Goal: Task Accomplishment & Management: Complete application form

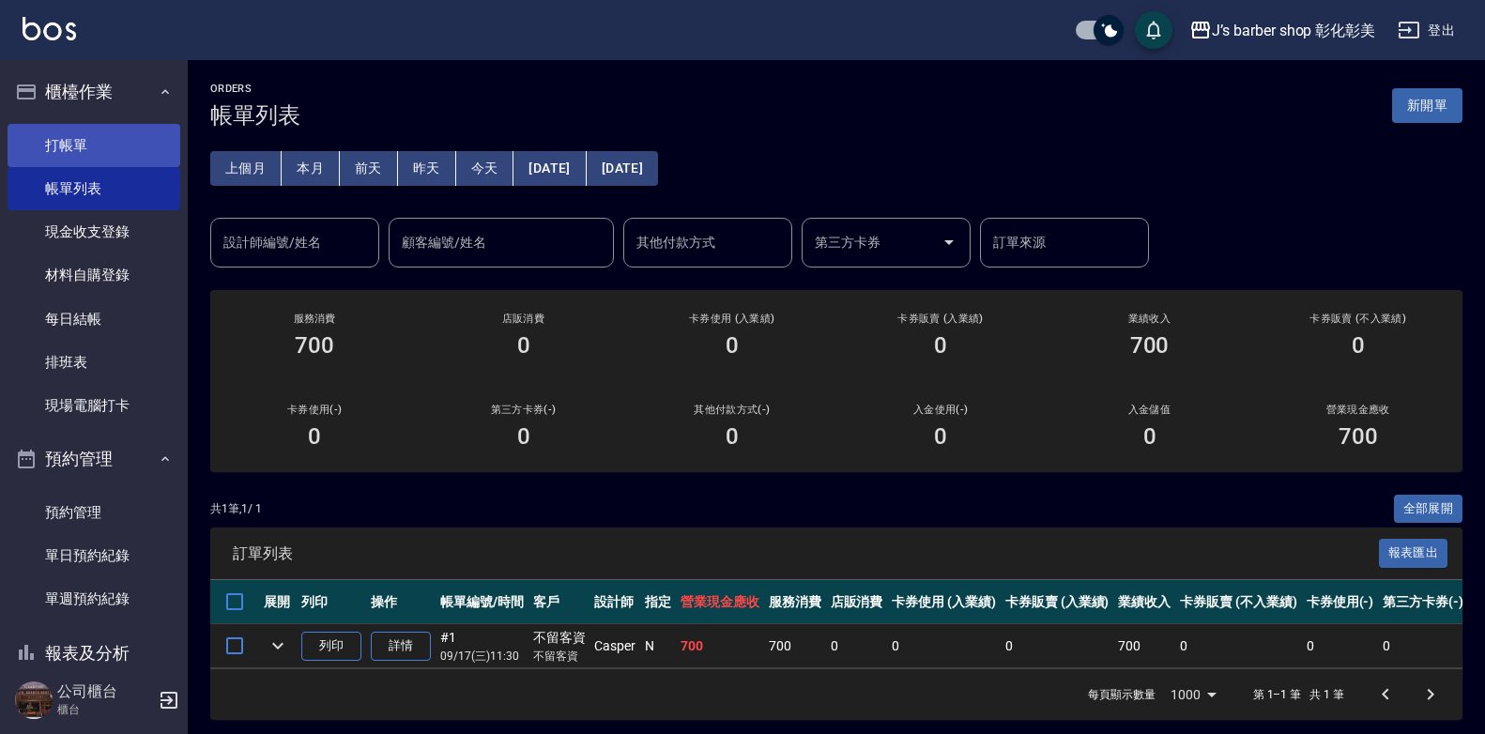
click at [145, 148] on link "打帳單" at bounding box center [94, 145] width 173 height 43
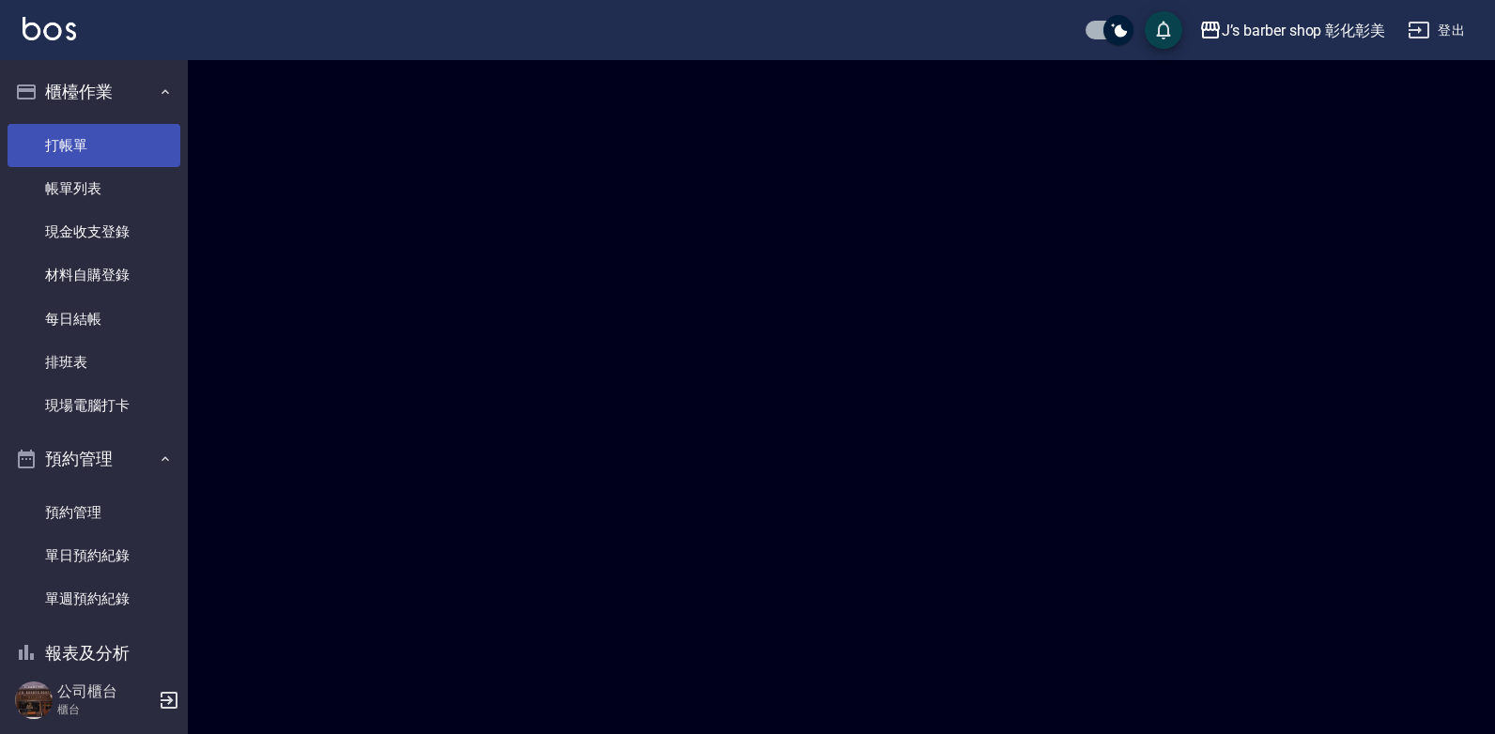
click at [145, 148] on link "打帳單" at bounding box center [94, 145] width 173 height 43
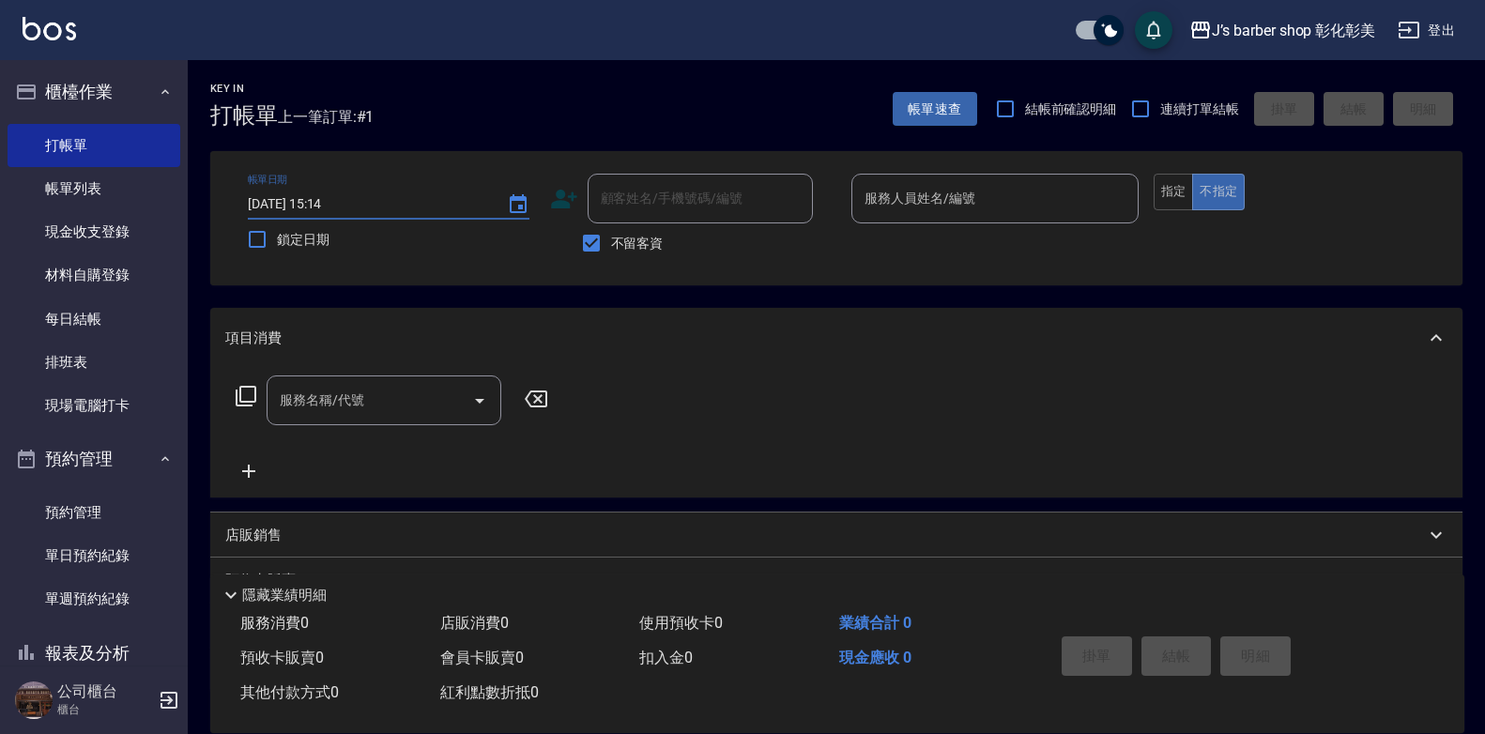
click at [321, 202] on input "[DATE] 15:14" at bounding box center [368, 204] width 240 height 31
type input "[DATE] 01:14"
type input "4"
click at [325, 201] on input "[DATE] 01:14" at bounding box center [368, 204] width 240 height 31
type input "[DATE] 14:14"
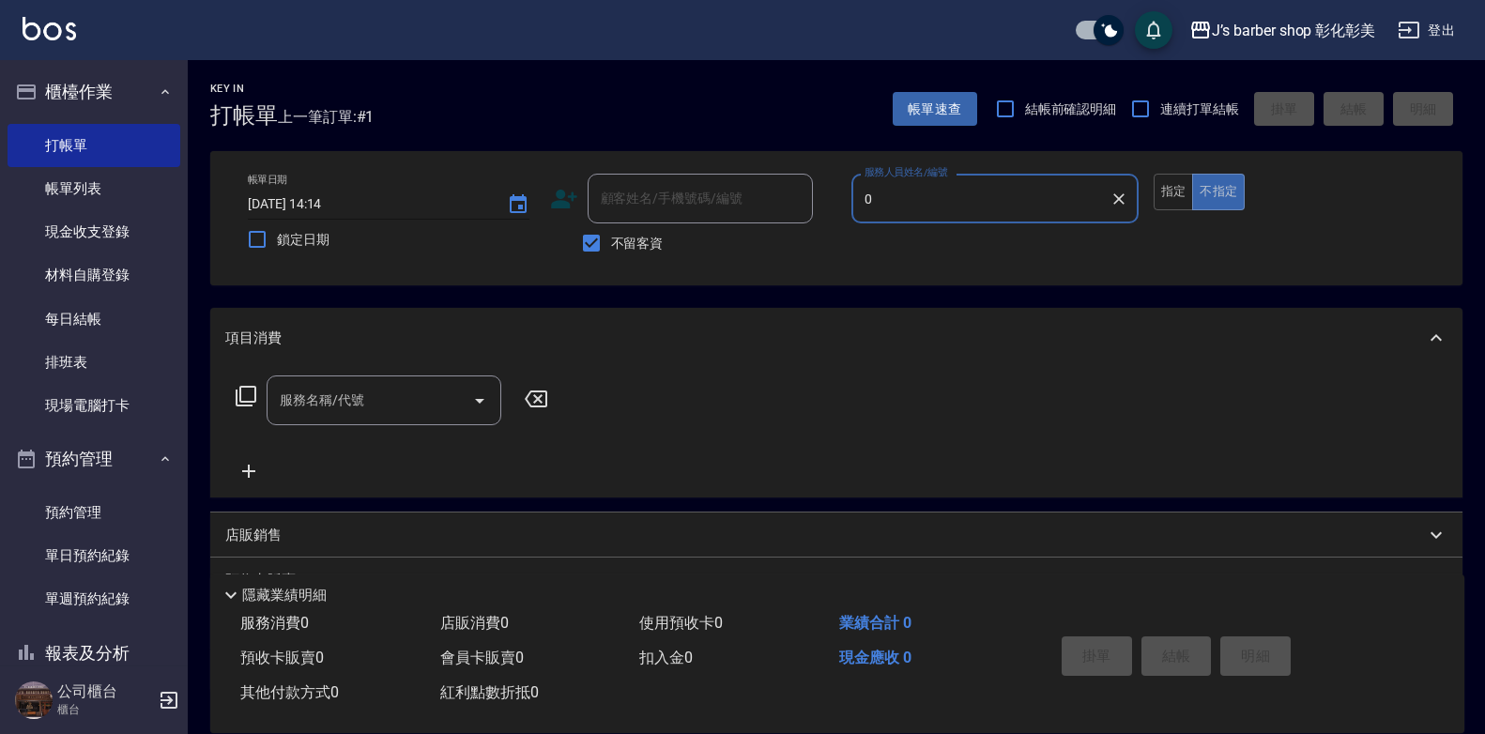
type input "0"
click at [345, 192] on input "[DATE] 14:14" at bounding box center [368, 204] width 240 height 31
click at [352, 197] on input "[DATE] 14:14" at bounding box center [368, 204] width 240 height 31
type input "[DATE] 14:00"
click at [592, 238] on input "不留客資" at bounding box center [591, 242] width 39 height 39
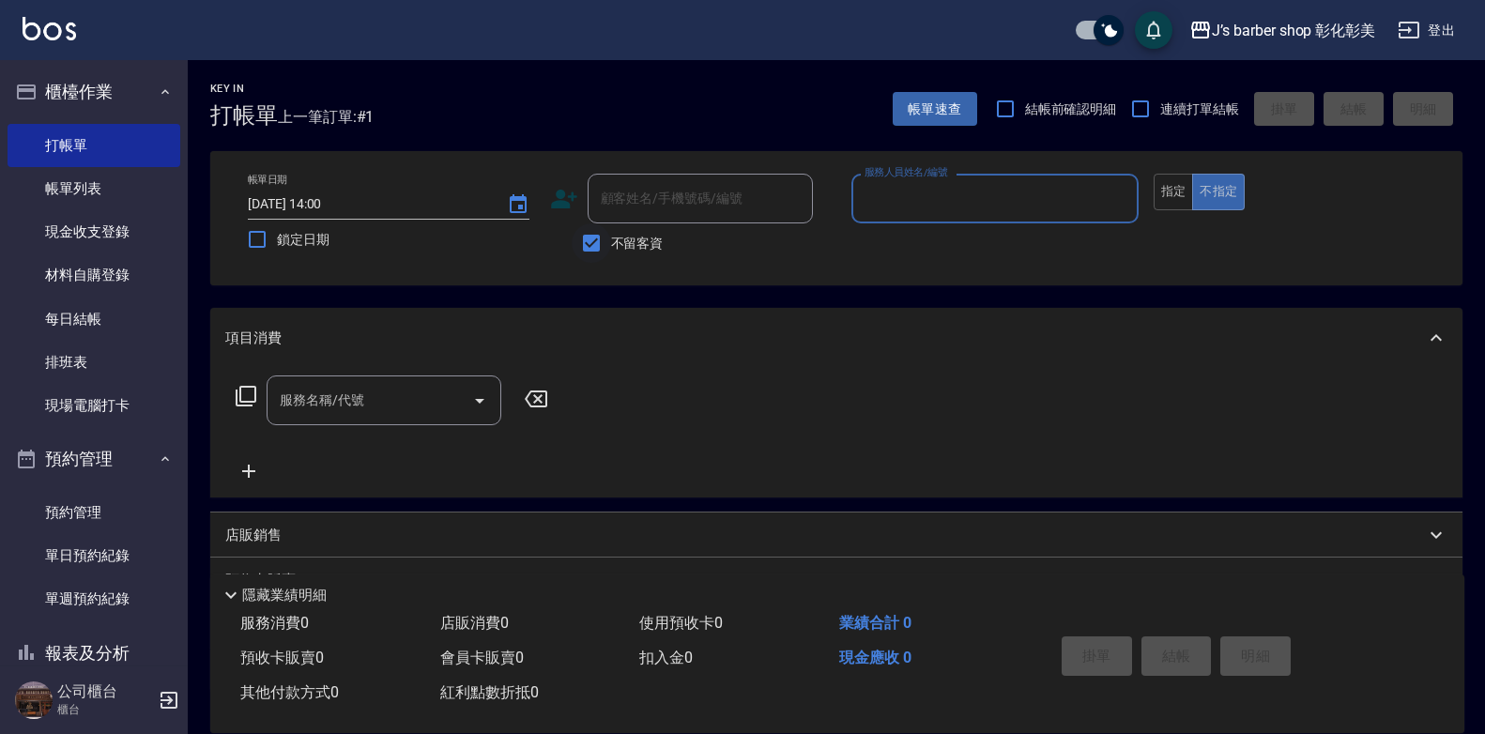
checkbox input "false"
click at [602, 208] on input "顧客姓名/手機號碼/編號" at bounding box center [686, 198] width 180 height 33
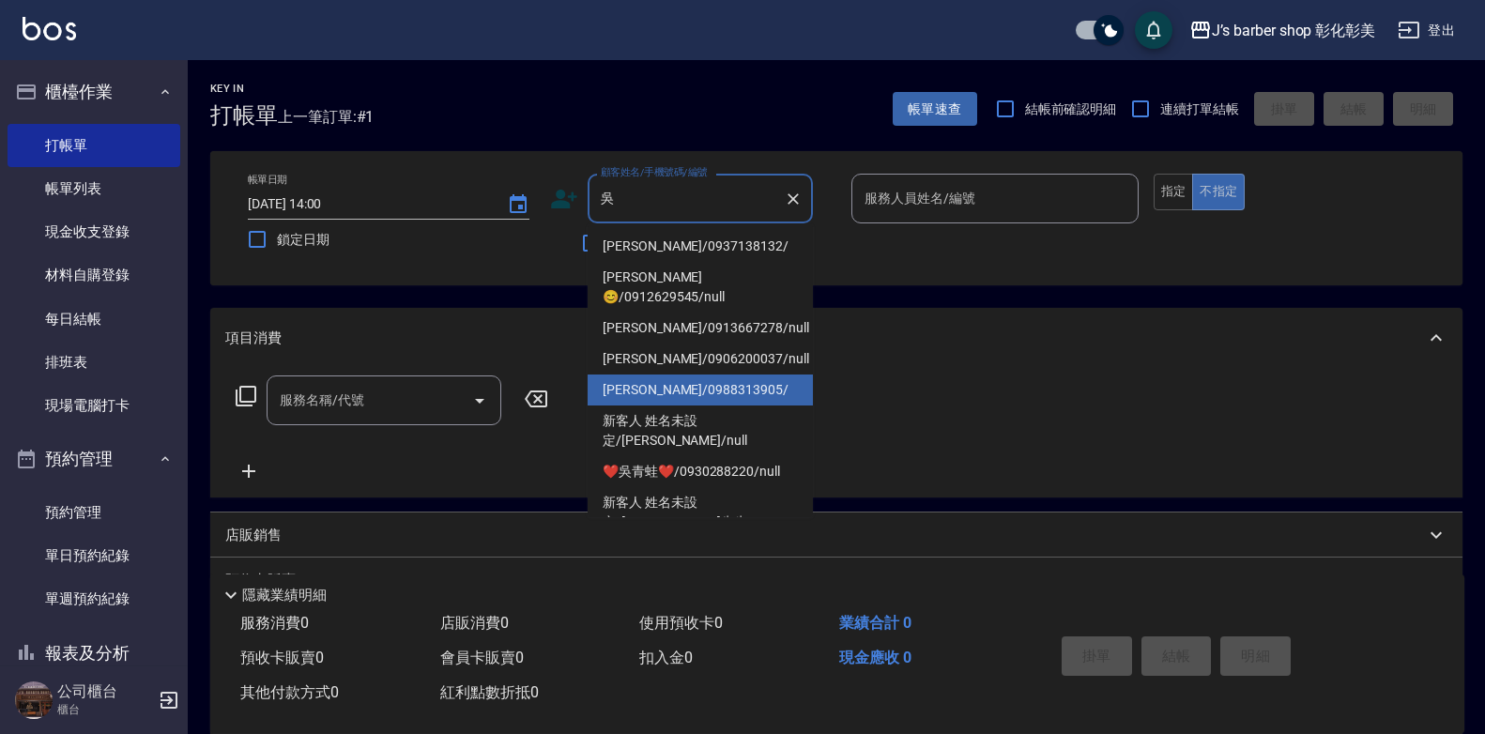
click at [696, 382] on li "[PERSON_NAME]/0988313905/" at bounding box center [700, 390] width 225 height 31
type input "[PERSON_NAME]/0988313905/"
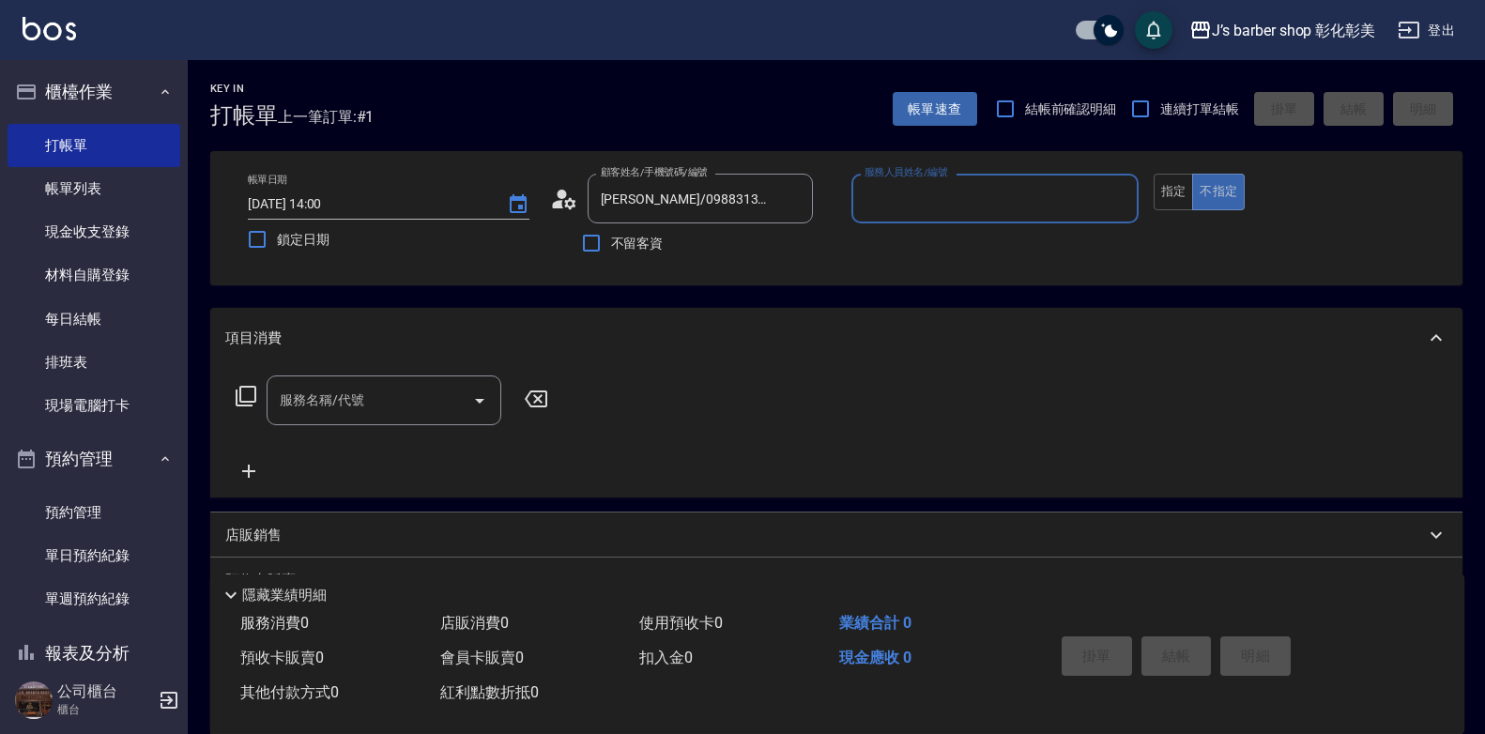
click at [920, 184] on input "服務人員姓名/編號" at bounding box center [995, 198] width 270 height 33
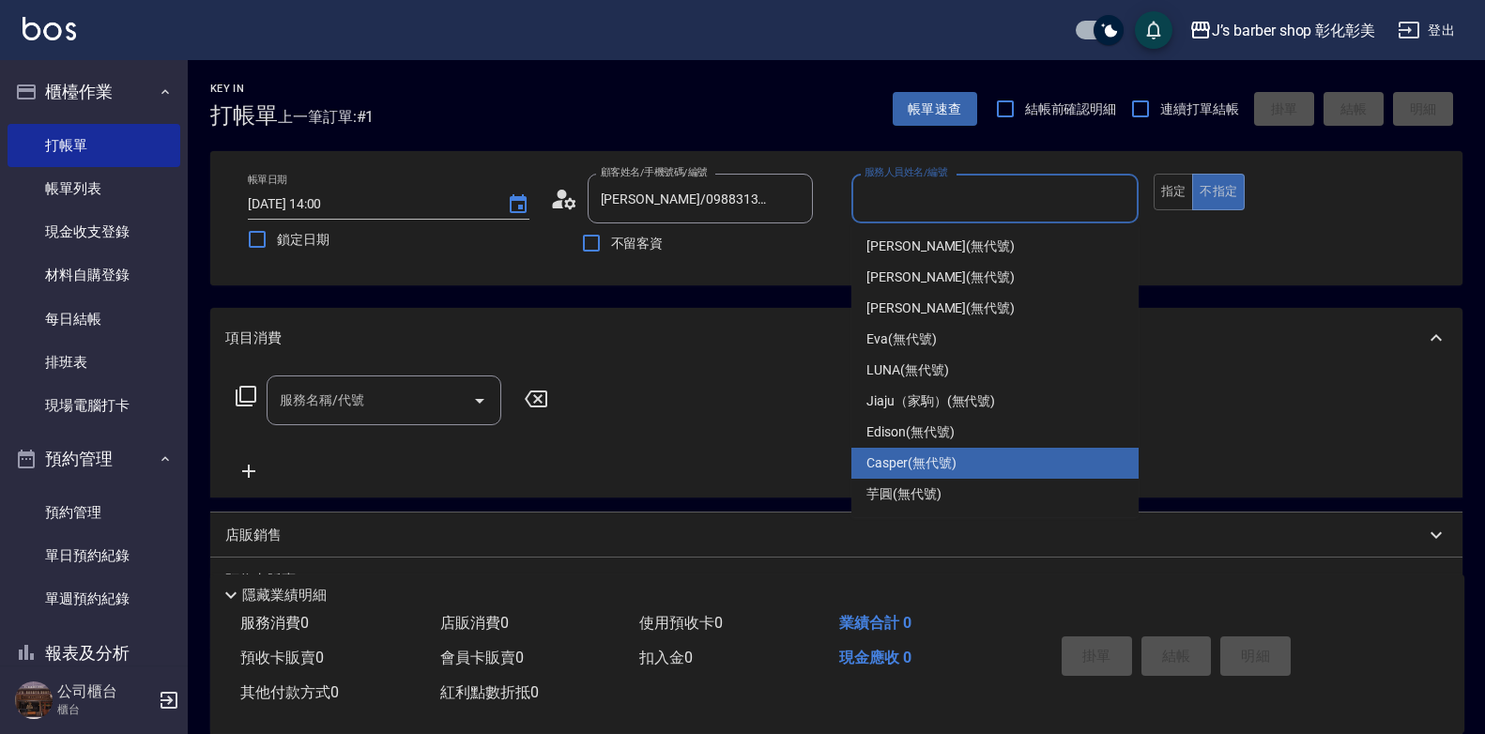
click at [985, 454] on div "Casper (無代號)" at bounding box center [995, 463] width 287 height 31
type input "Casper(無代號)"
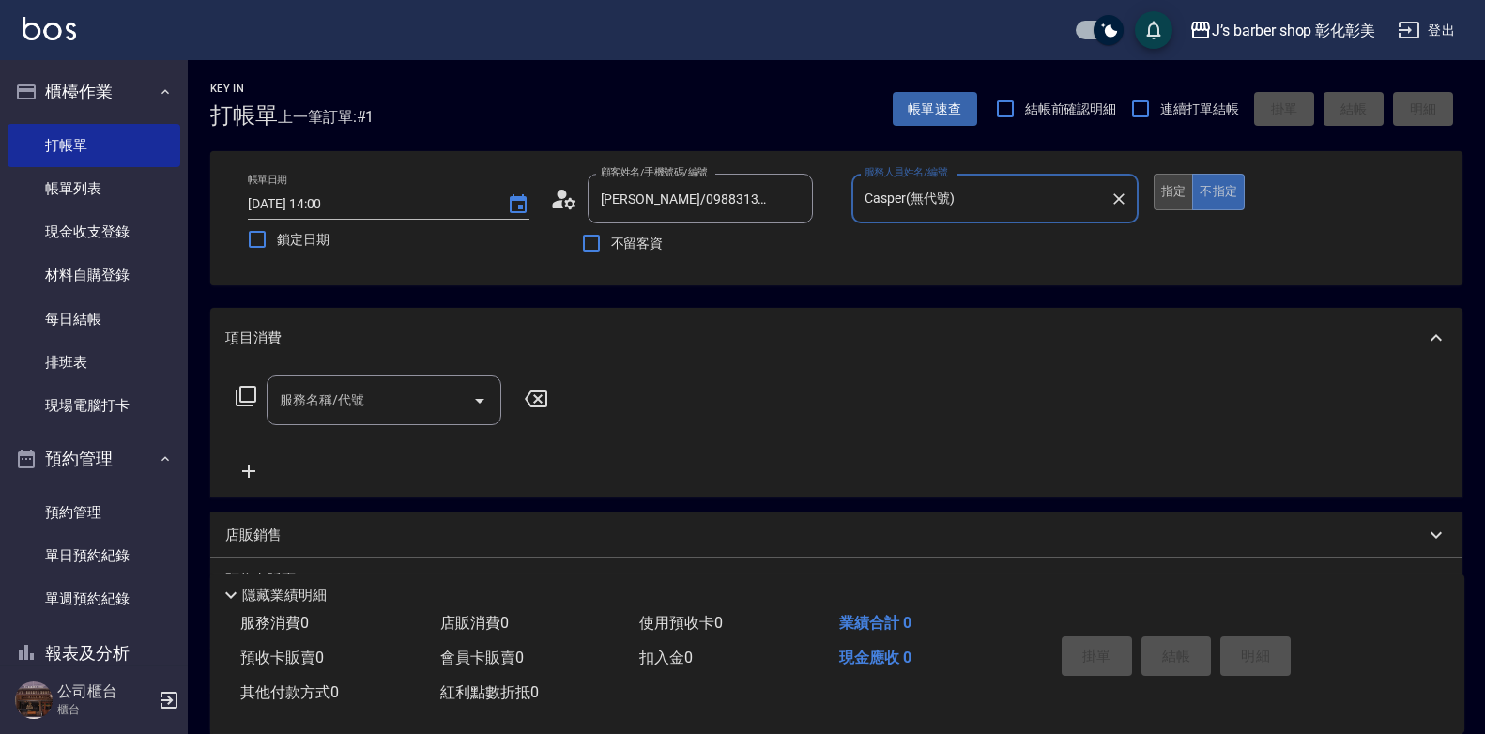
click at [1161, 189] on button "指定" at bounding box center [1174, 192] width 40 height 37
click at [392, 420] on div "服務名稱/代號" at bounding box center [384, 401] width 235 height 50
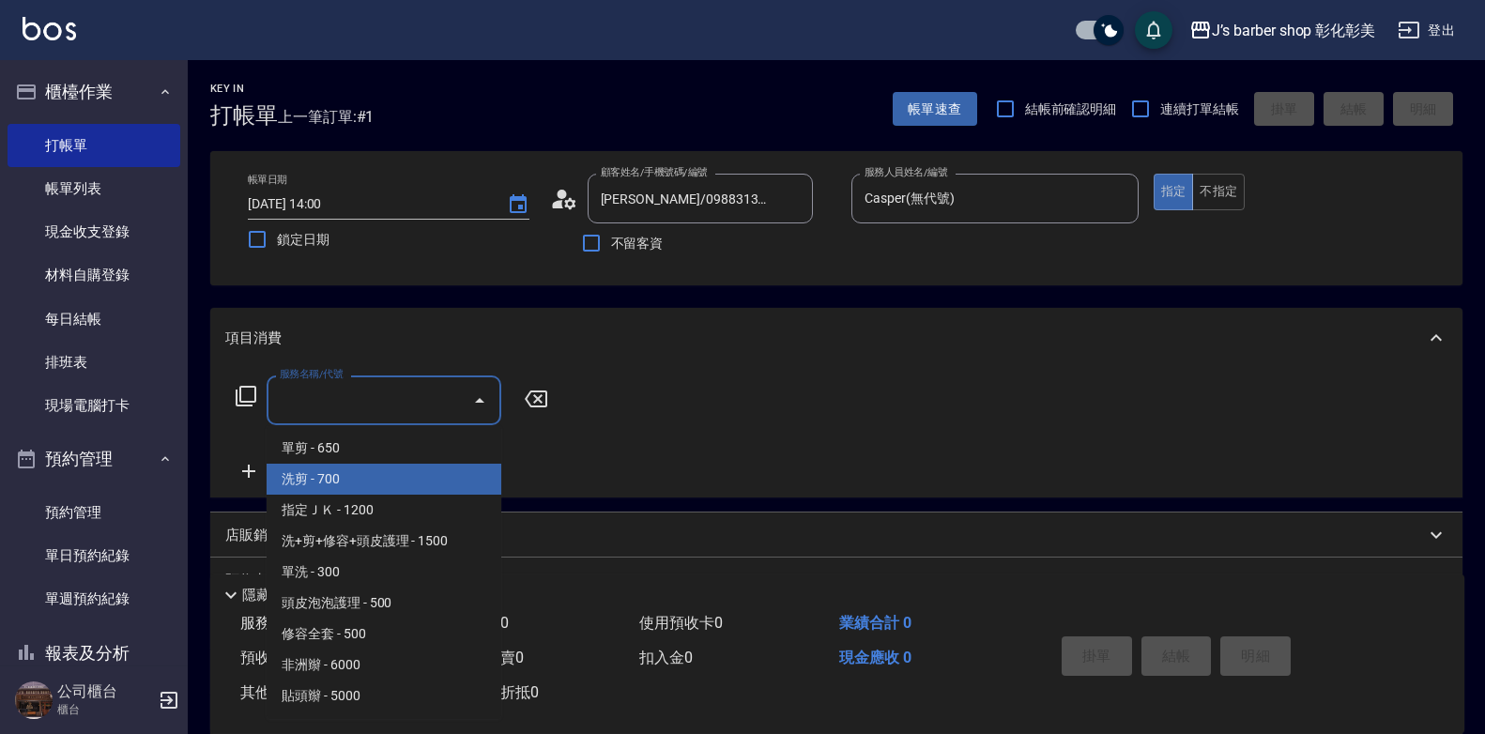
click at [400, 468] on span "洗剪 - 700" at bounding box center [384, 479] width 235 height 31
type input "洗剪(101)"
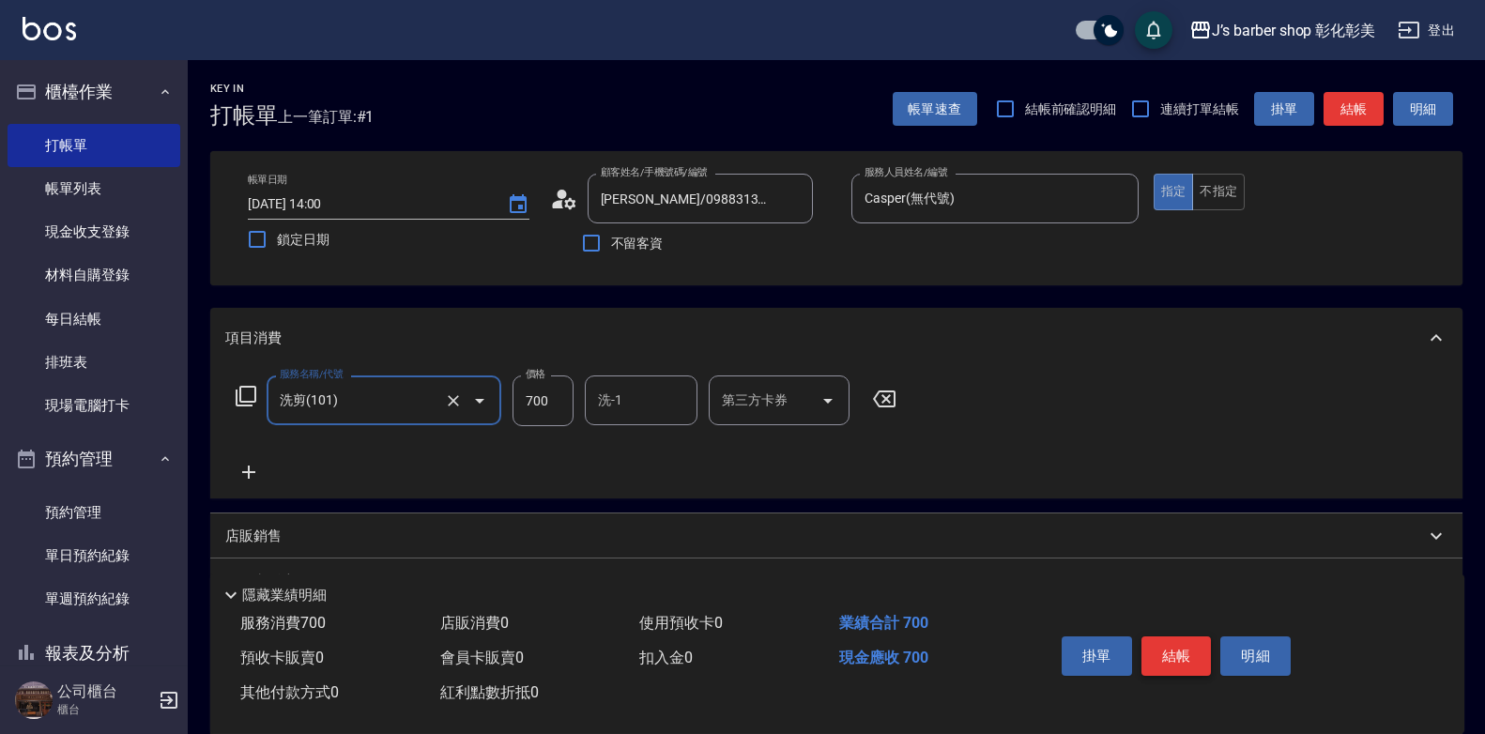
click at [1176, 637] on button "結帳" at bounding box center [1177, 656] width 70 height 39
